Goal: Information Seeking & Learning: Learn about a topic

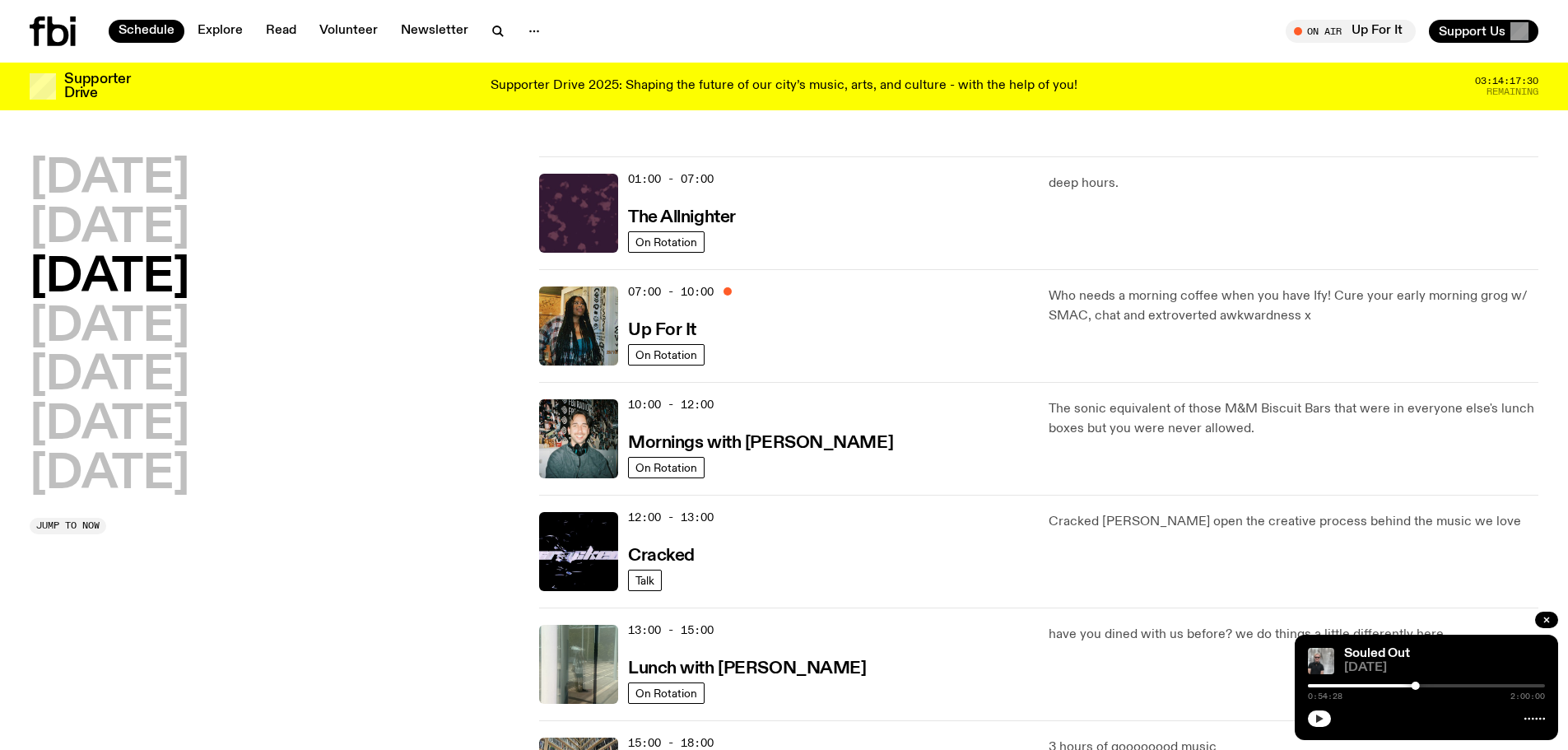
click at [1319, 719] on icon "button" at bounding box center [1319, 718] width 7 height 8
click at [1319, 721] on icon "button" at bounding box center [1319, 718] width 10 height 10
click at [1323, 712] on button "button" at bounding box center [1318, 718] width 23 height 17
